Goal: Task Accomplishment & Management: Use online tool/utility

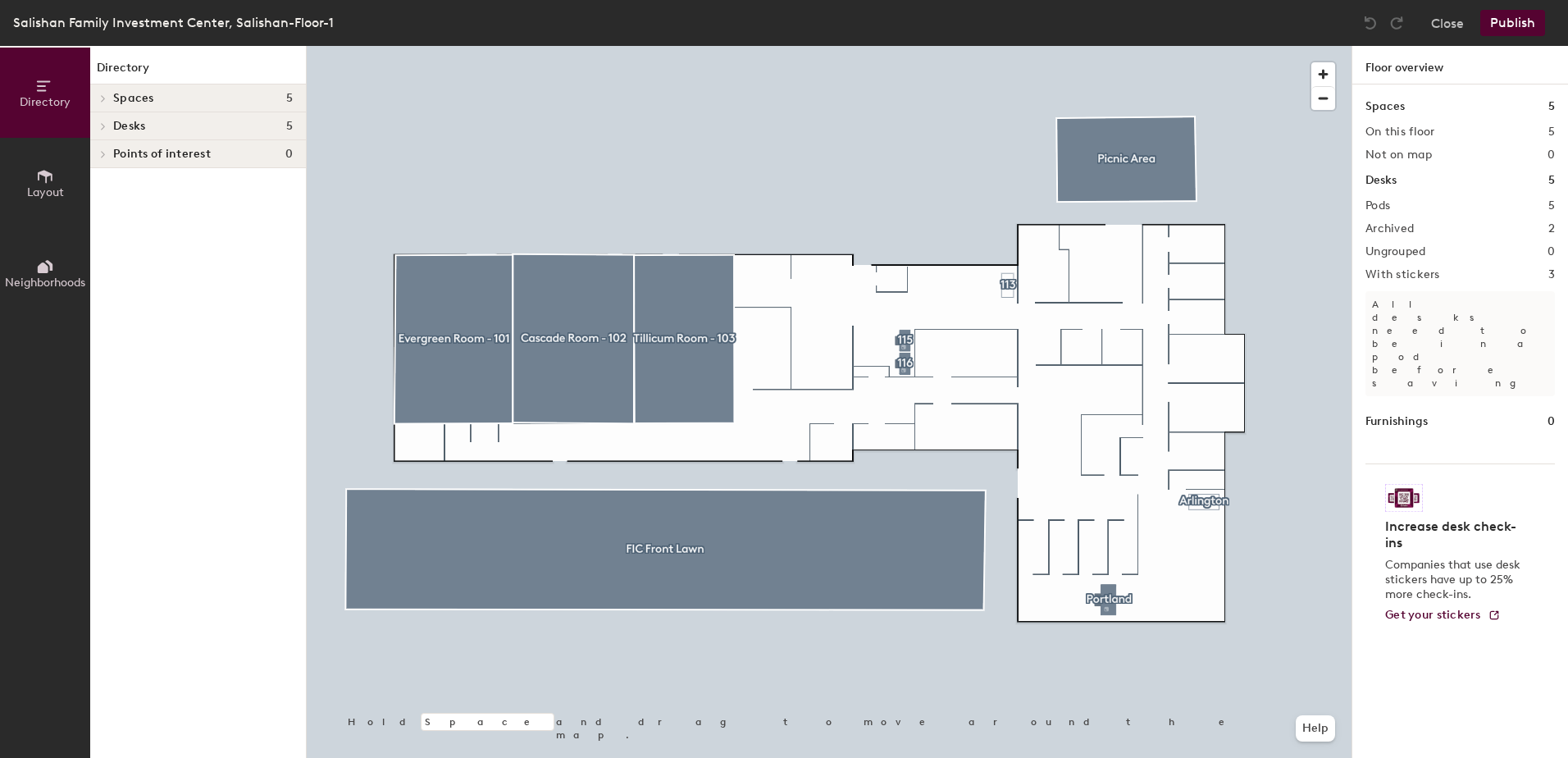
click at [675, 46] on div at bounding box center [829, 46] width 1045 height 0
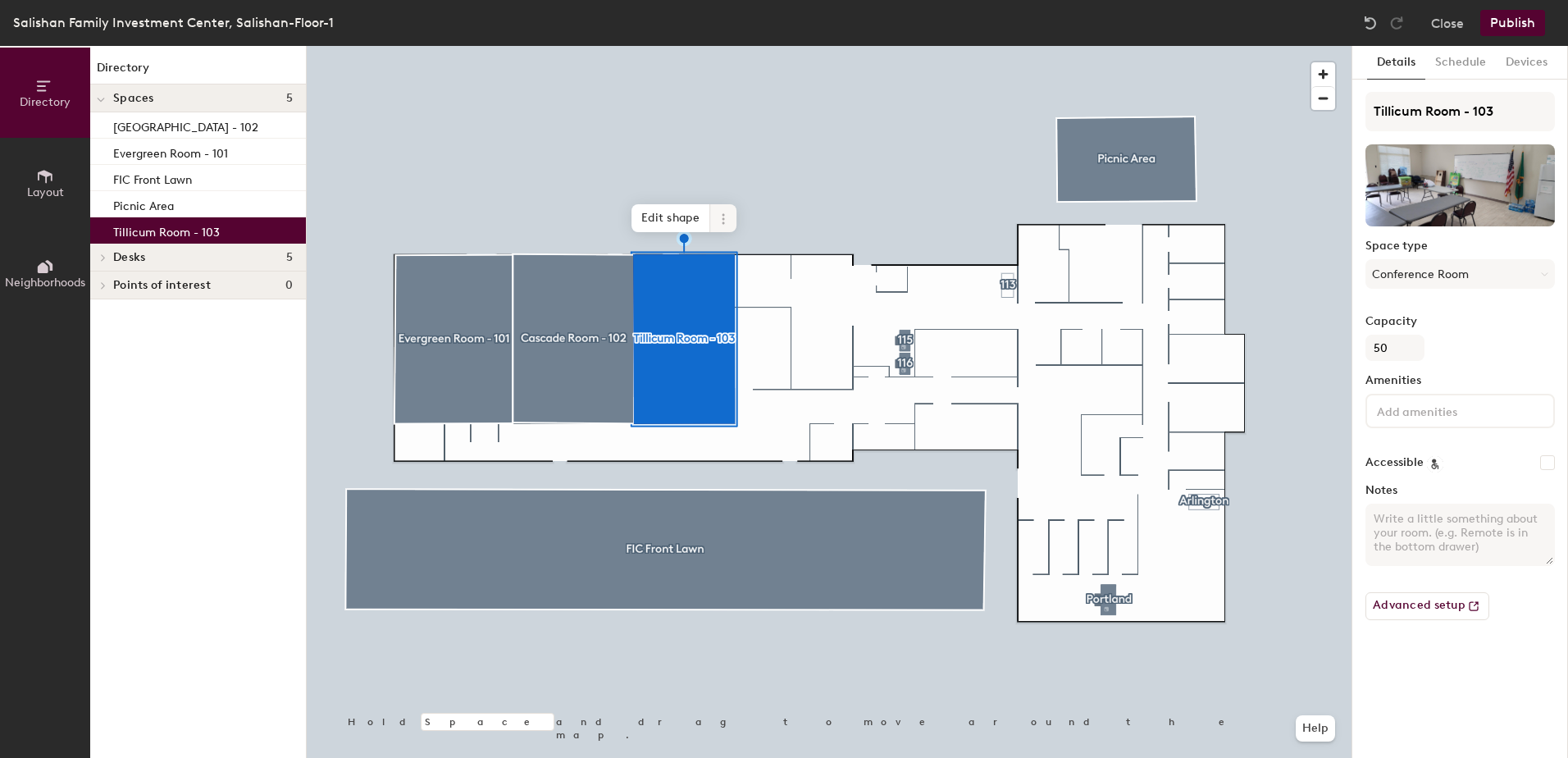
click at [657, 219] on span "Edit shape" at bounding box center [671, 218] width 78 height 28
click at [726, 212] on icon at bounding box center [723, 218] width 13 height 13
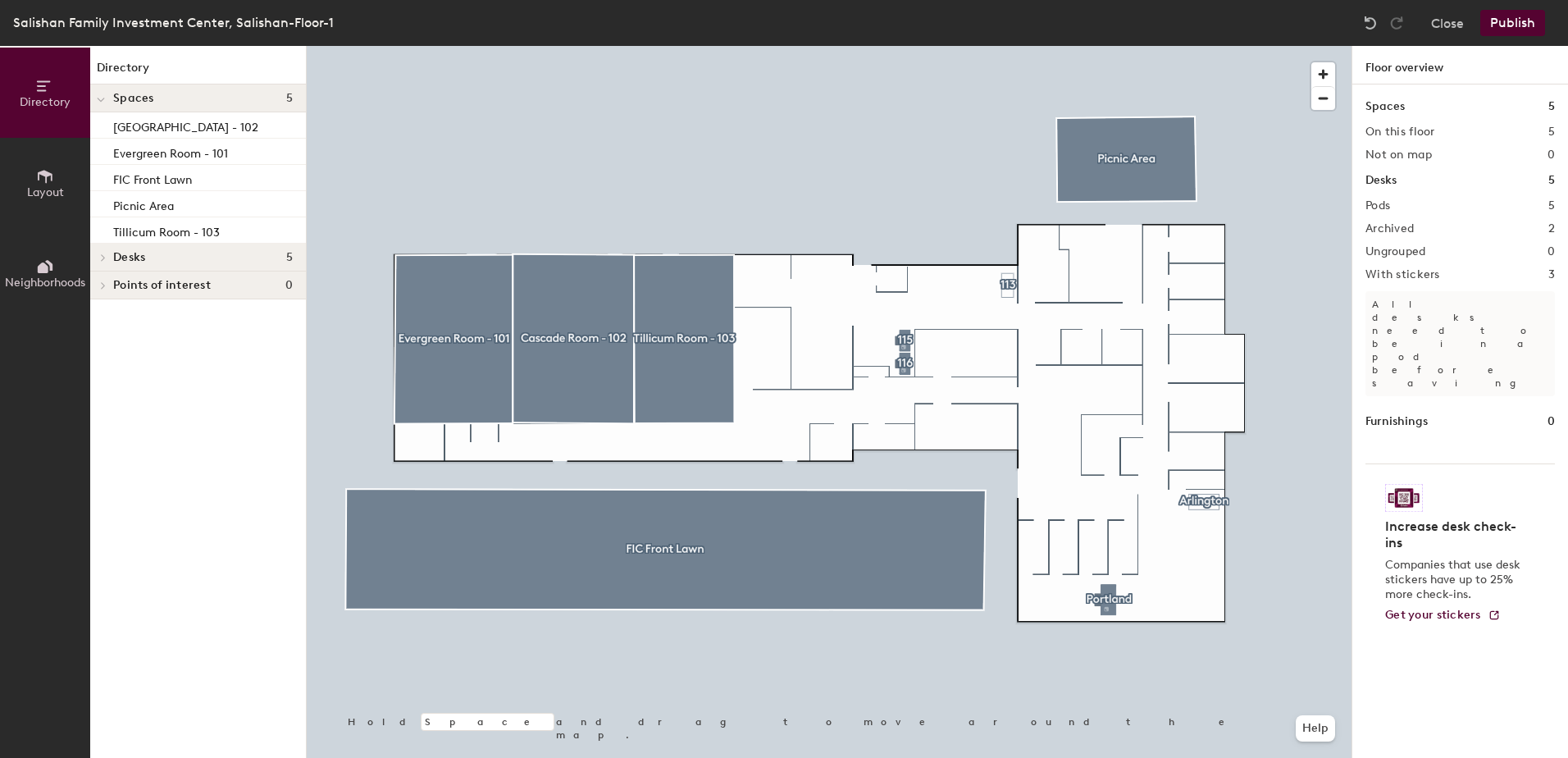
click at [690, 46] on div at bounding box center [829, 46] width 1045 height 0
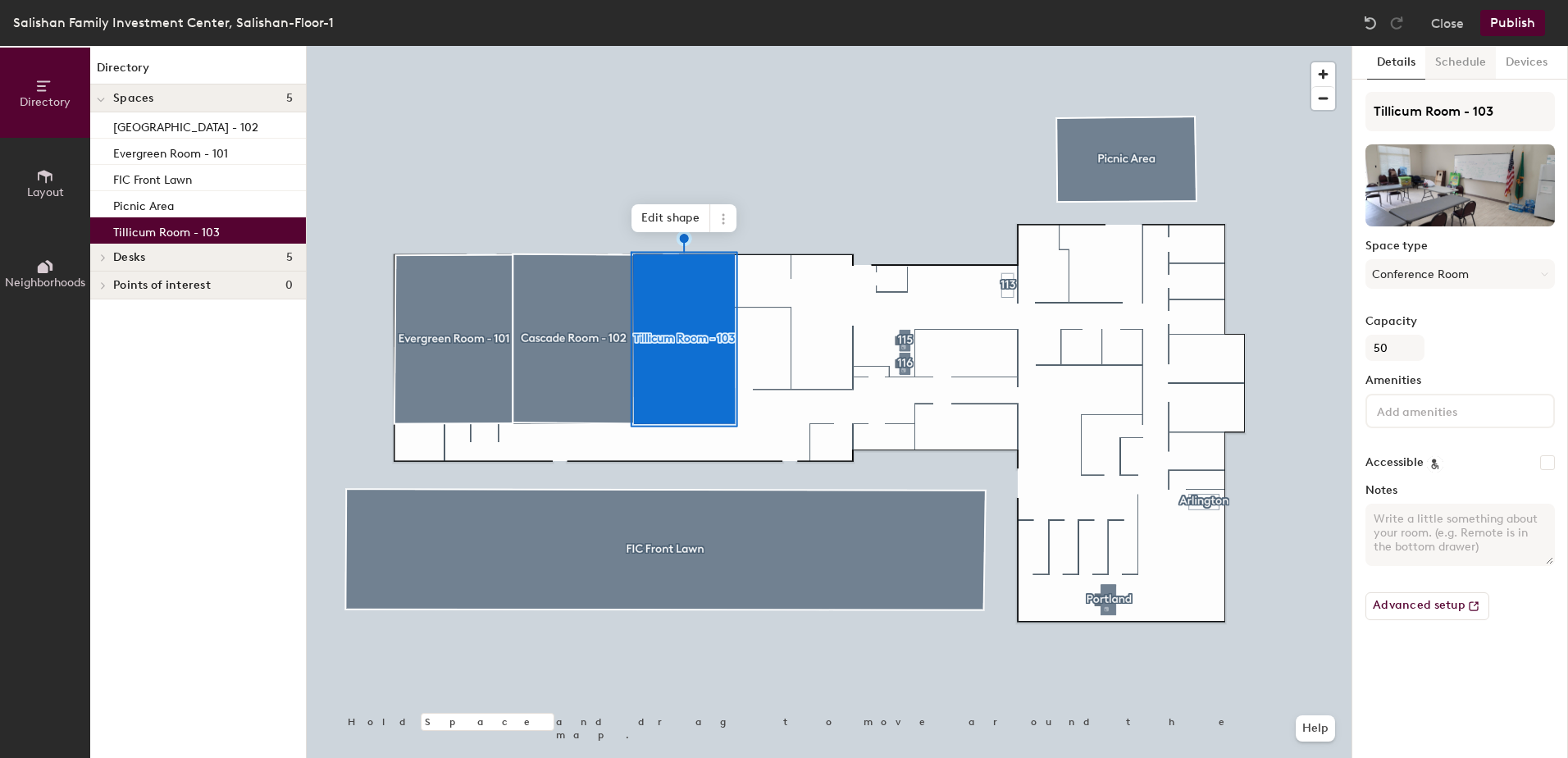
click at [1453, 56] on button "Schedule" at bounding box center [1461, 62] width 71 height 34
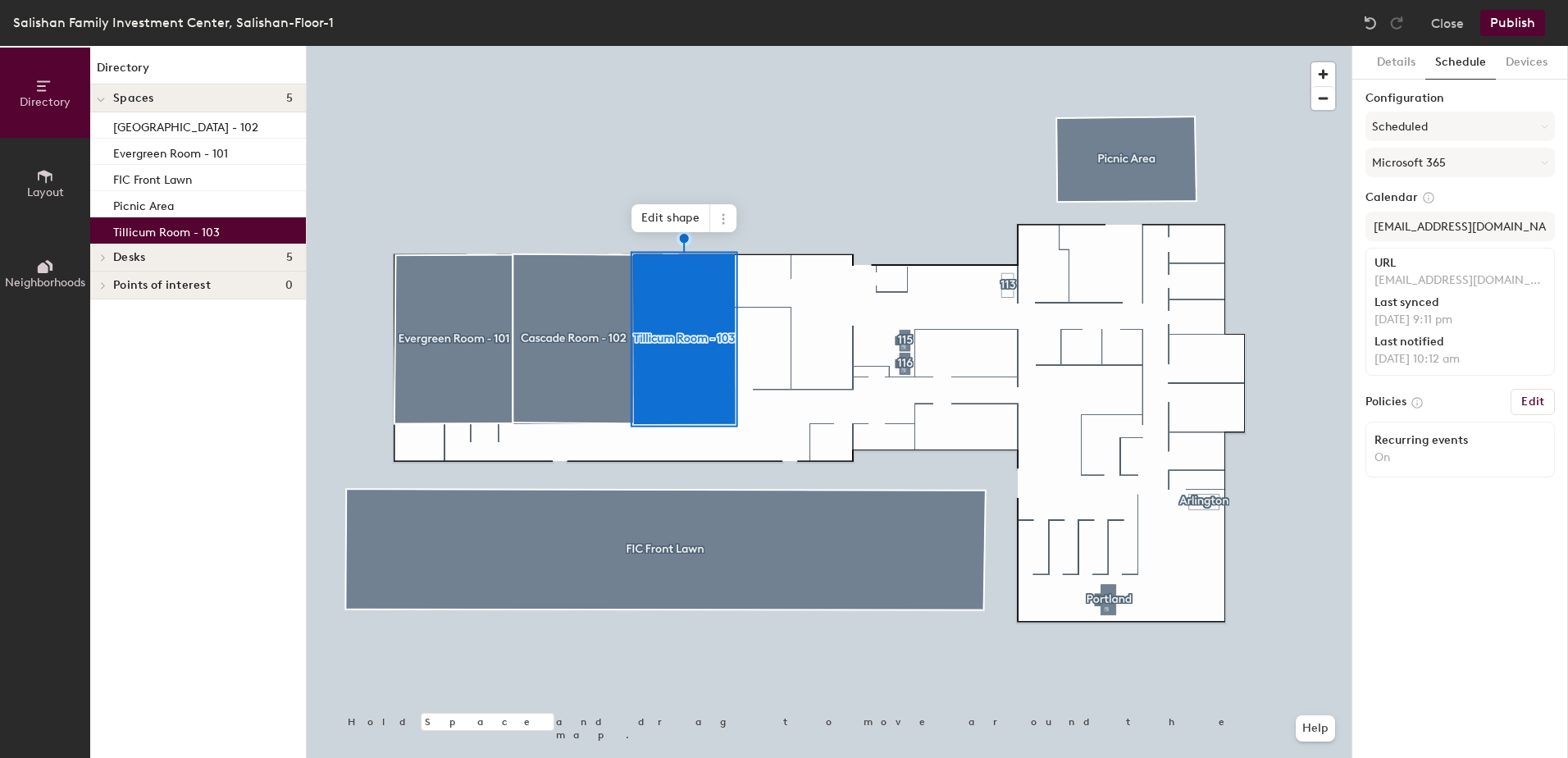
click at [1538, 402] on h6 "Edit" at bounding box center [1533, 402] width 23 height 13
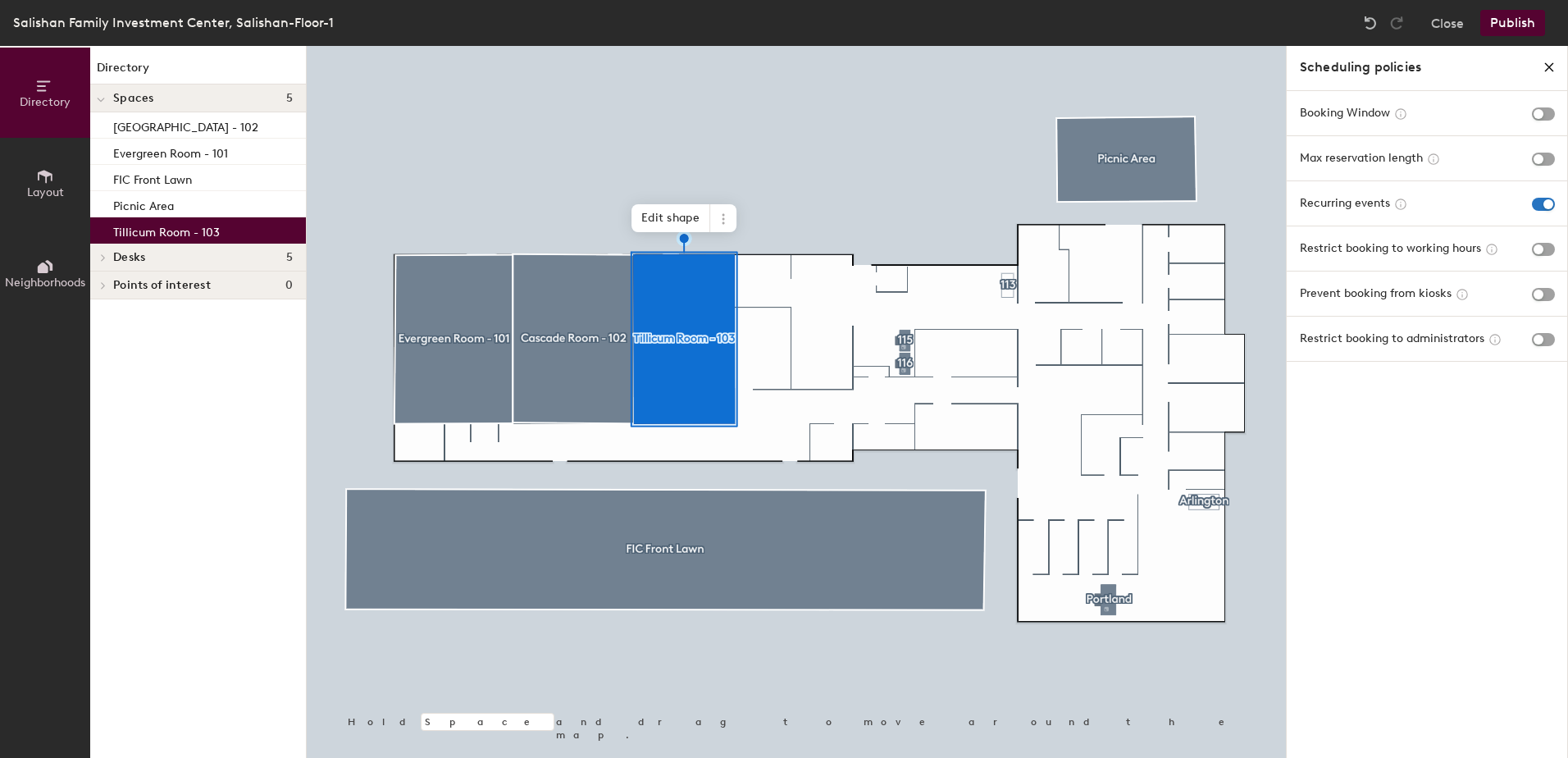
click at [1549, 65] on icon "close policies" at bounding box center [1549, 66] width 13 height 13
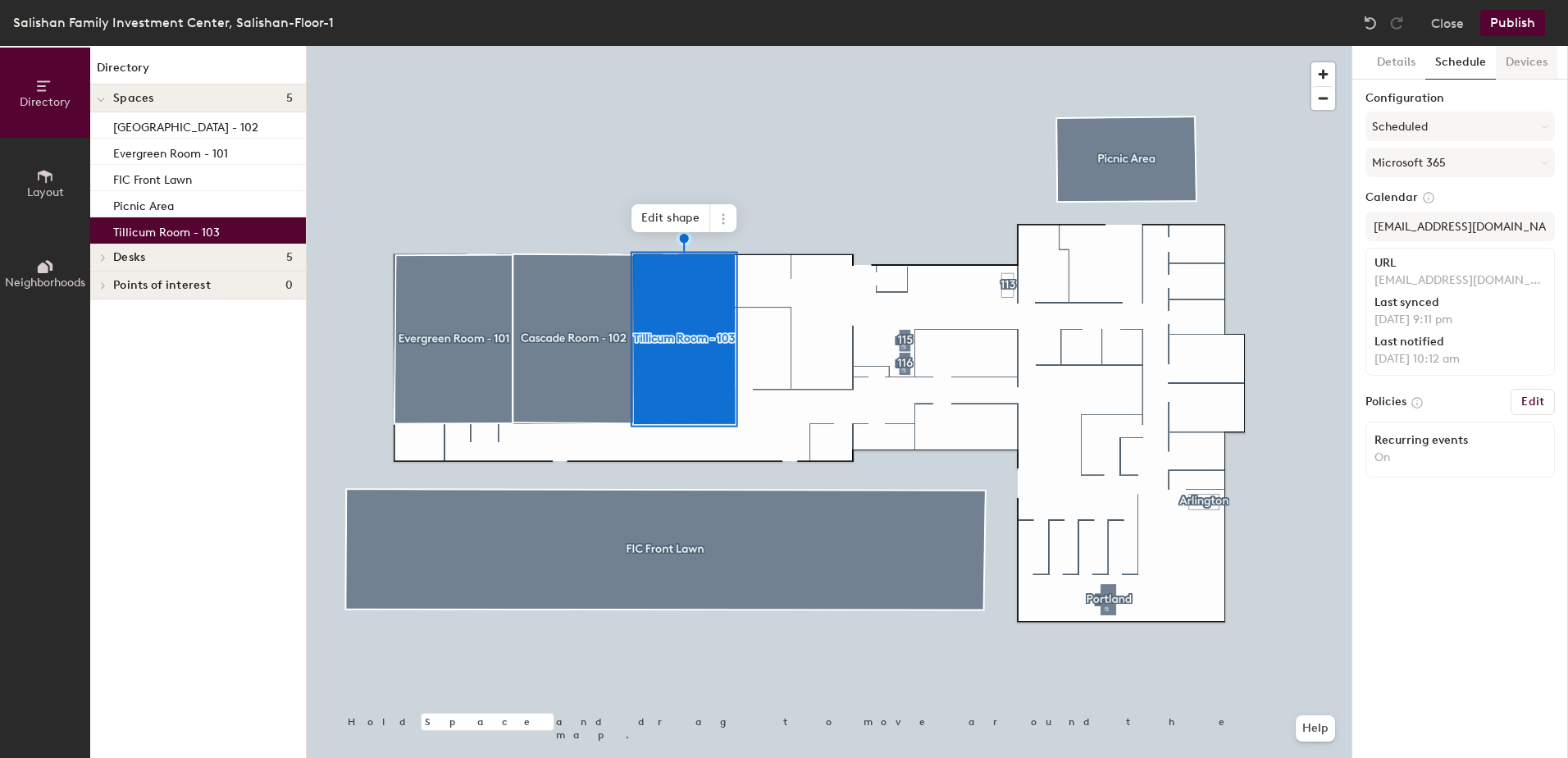
click at [1515, 68] on button "Devices" at bounding box center [1526, 62] width 61 height 34
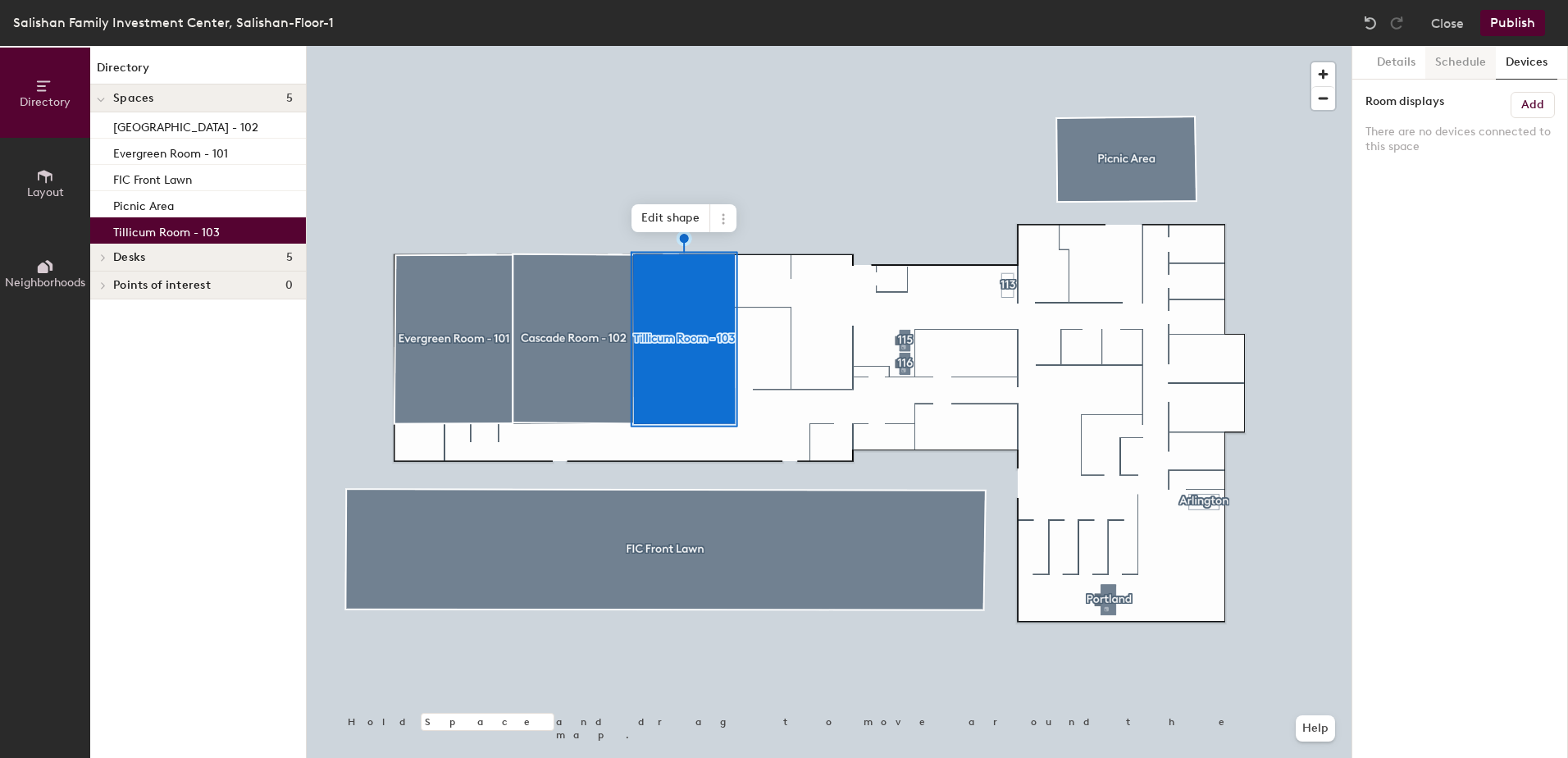
click at [1460, 66] on button "Schedule" at bounding box center [1461, 62] width 71 height 34
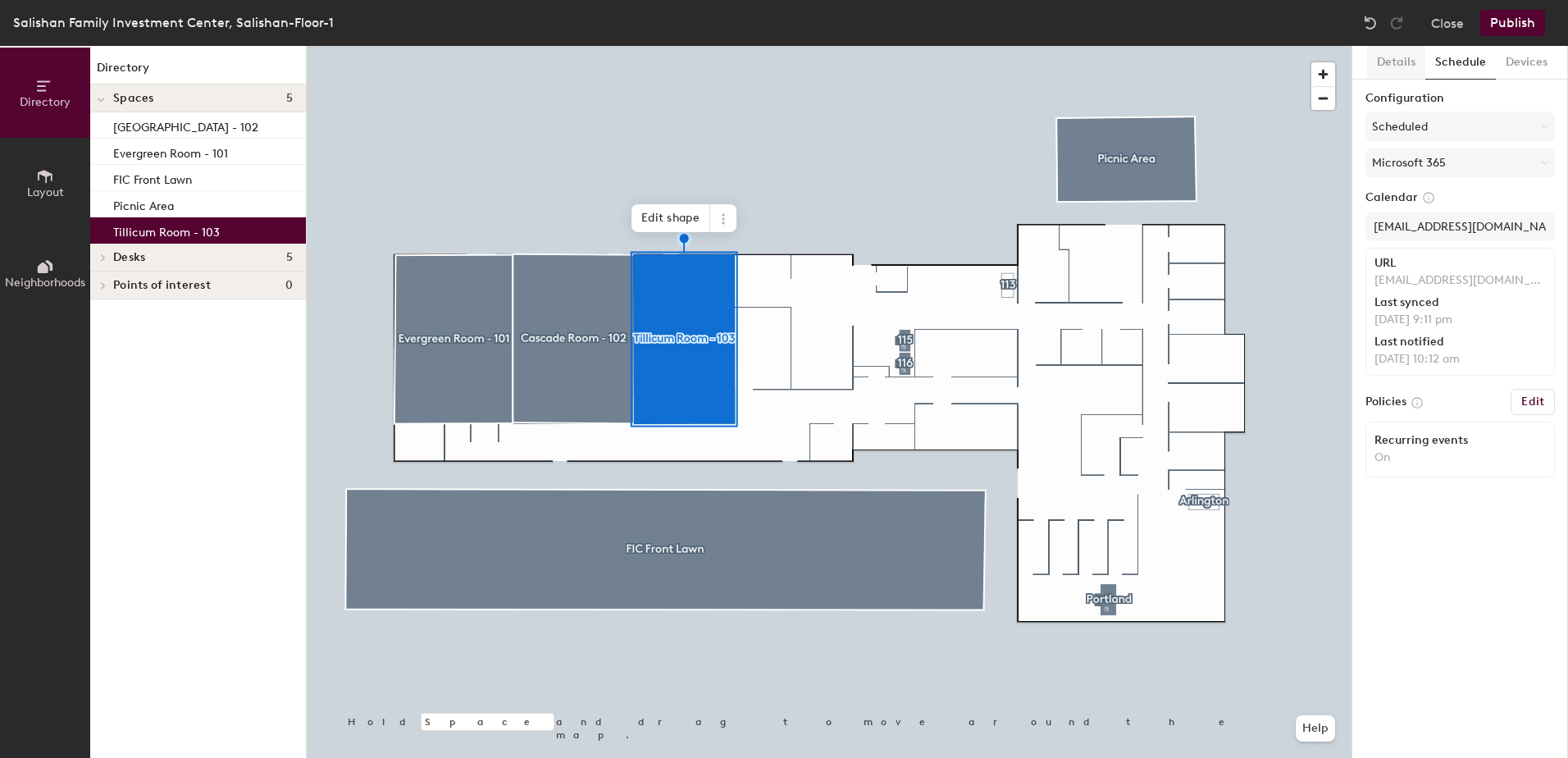
click at [1396, 50] on button "Details" at bounding box center [1396, 62] width 59 height 34
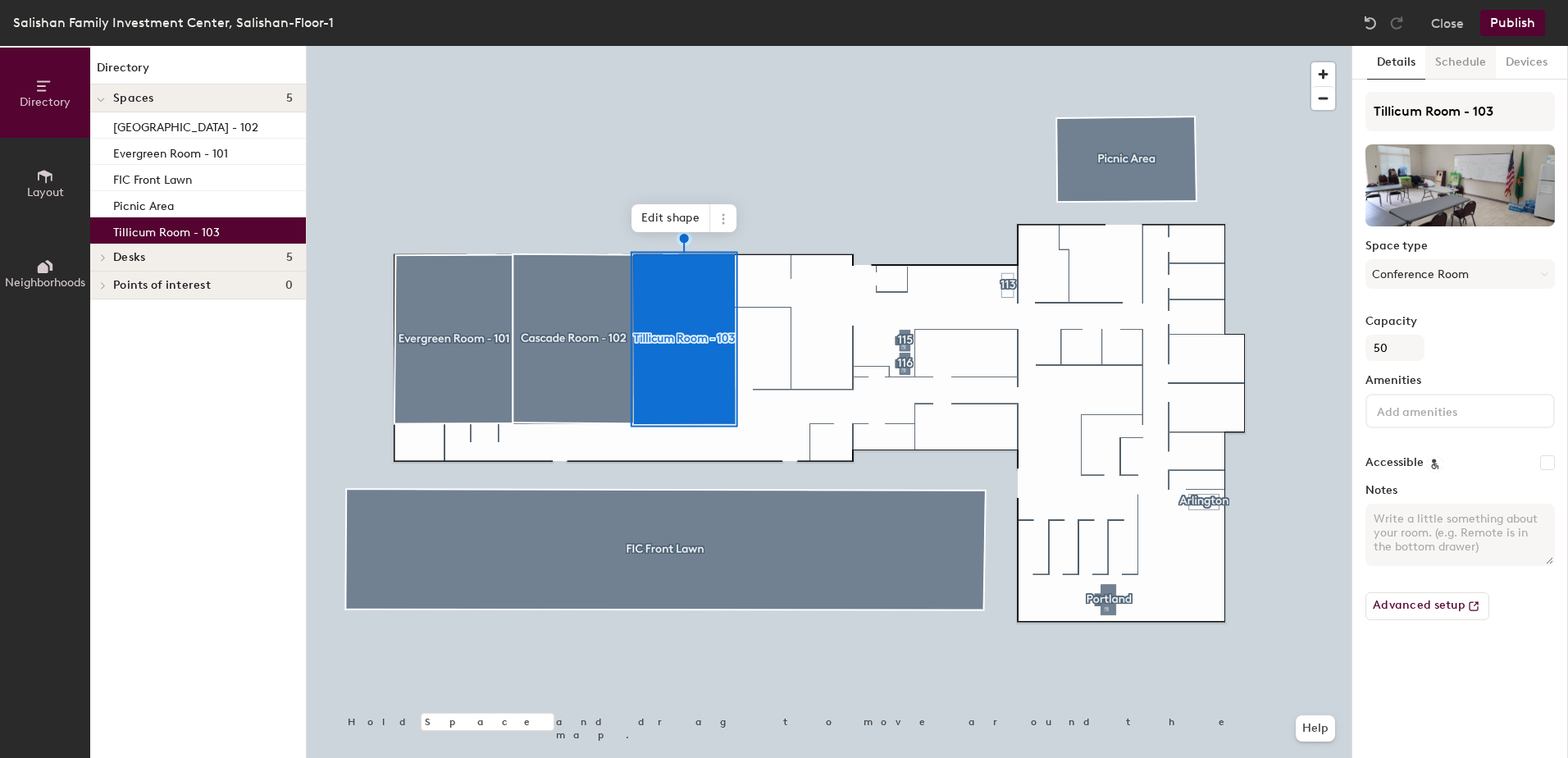
click at [1468, 65] on button "Schedule" at bounding box center [1461, 62] width 71 height 34
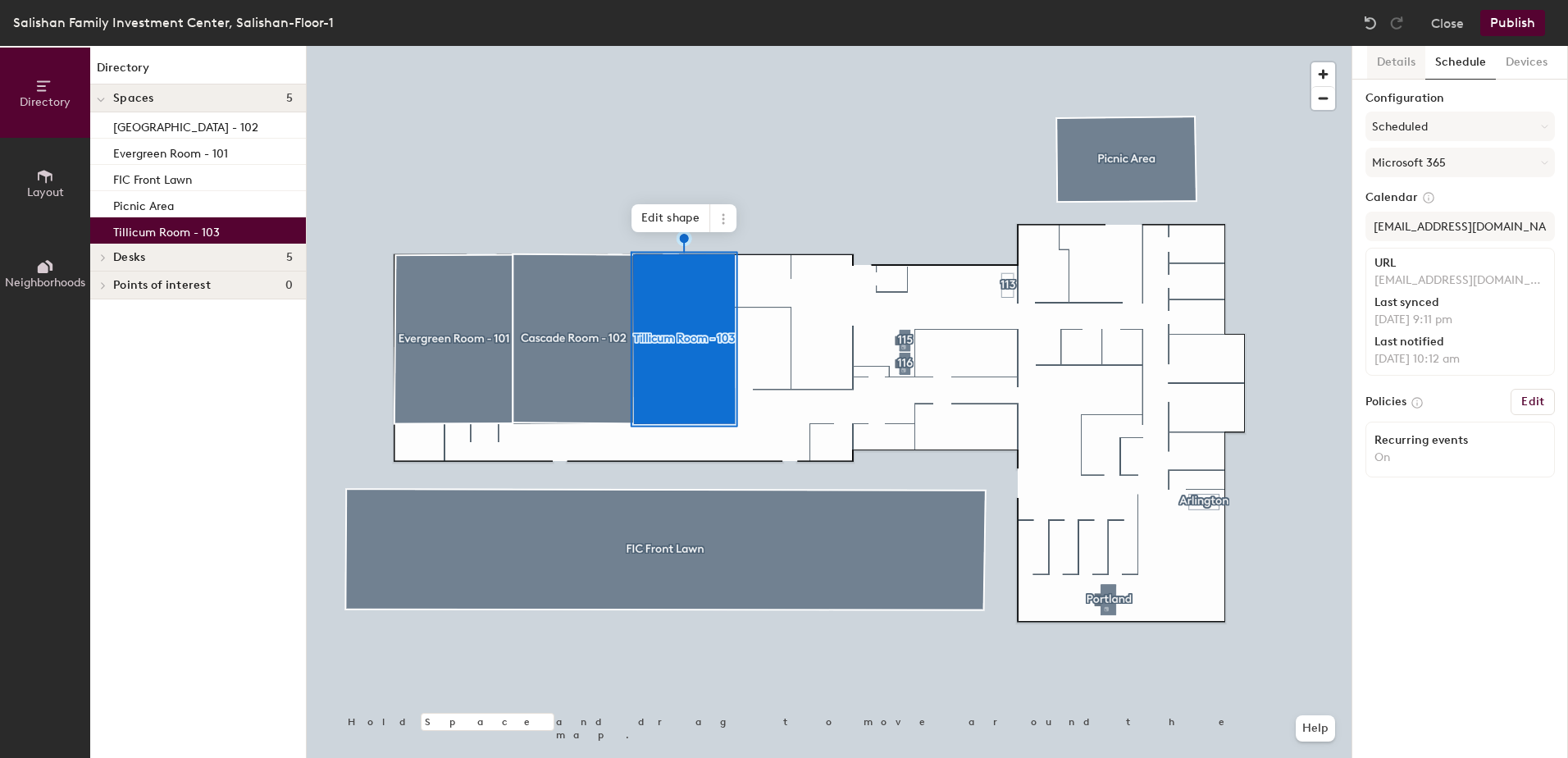
click at [1395, 53] on button "Details" at bounding box center [1396, 62] width 59 height 34
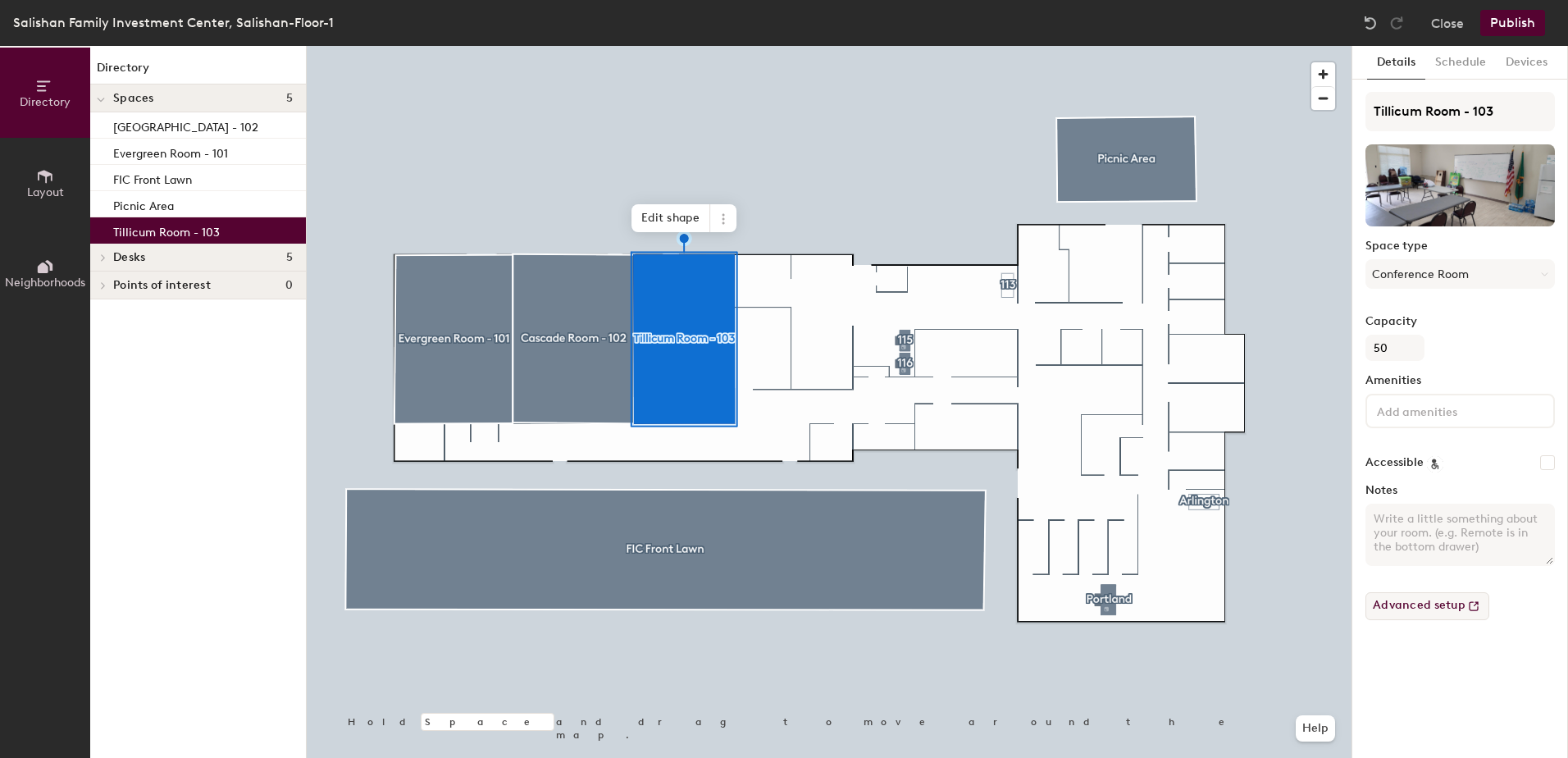
click at [1422, 600] on button "Advanced setup" at bounding box center [1427, 606] width 124 height 28
click at [724, 214] on icon at bounding box center [722, 214] width 3 height 3
click at [766, 46] on div at bounding box center [829, 46] width 1045 height 0
click at [1430, 274] on button "Conference Room" at bounding box center [1460, 274] width 190 height 29
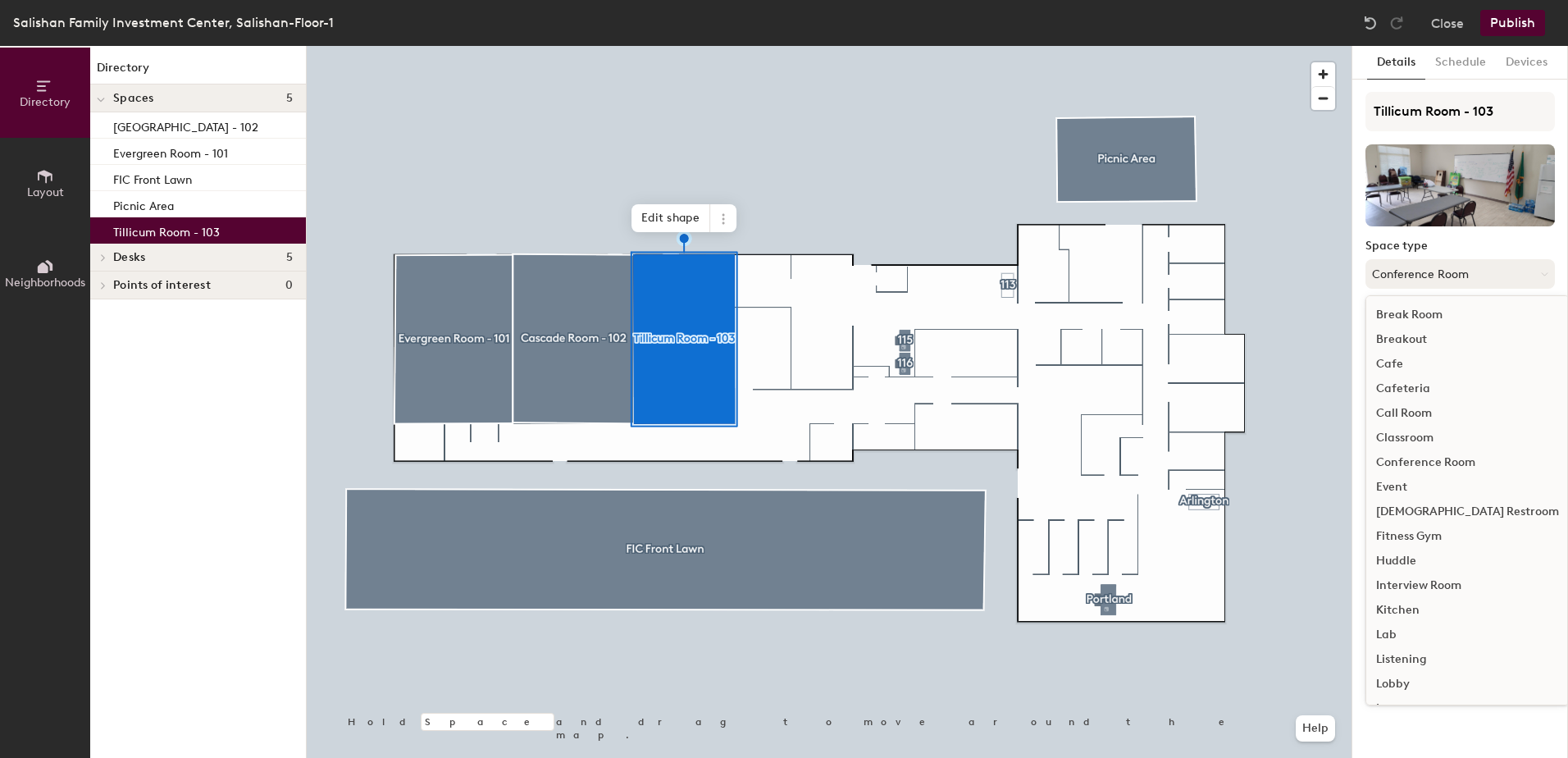
click at [1430, 274] on button "Conference Room" at bounding box center [1460, 274] width 190 height 29
